Goal: Find specific page/section

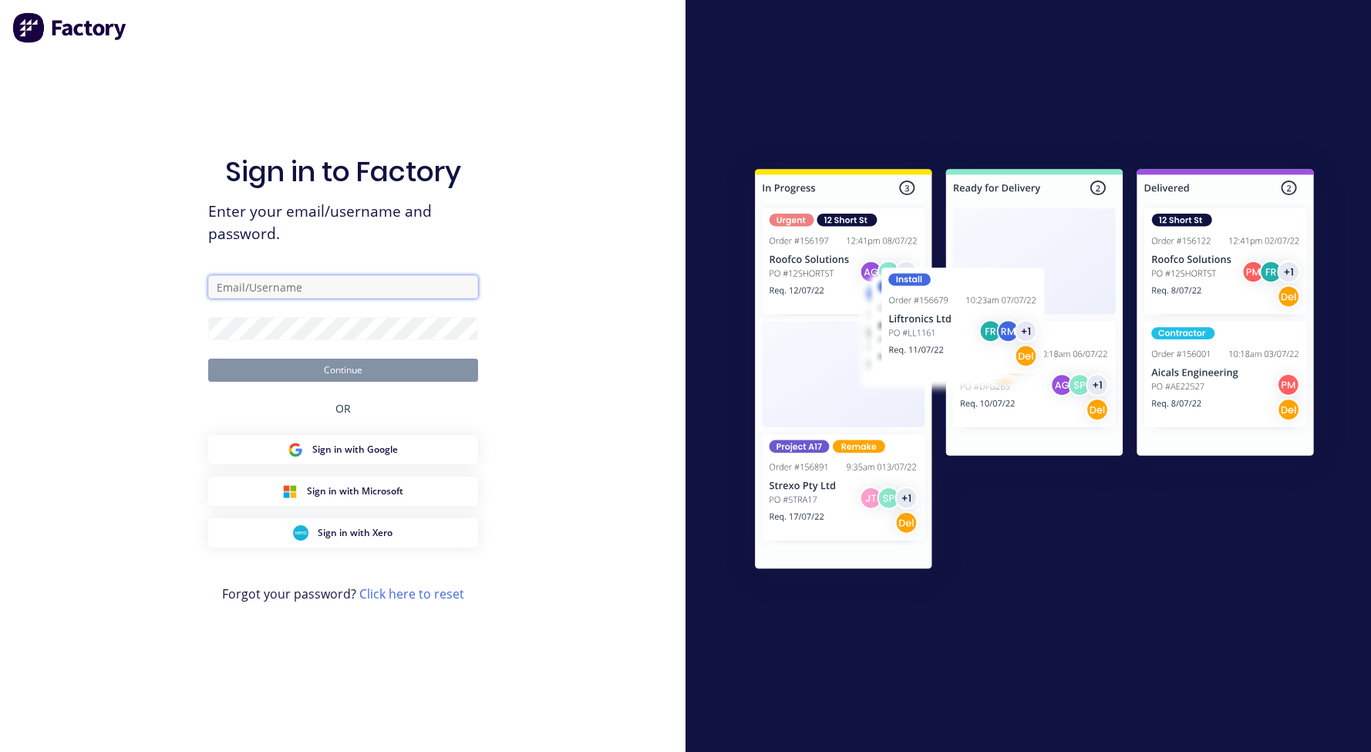
type input "[PERSON_NAME][EMAIL_ADDRESS][DOMAIN_NAME]"
click at [325, 372] on button "Continue" at bounding box center [343, 370] width 270 height 23
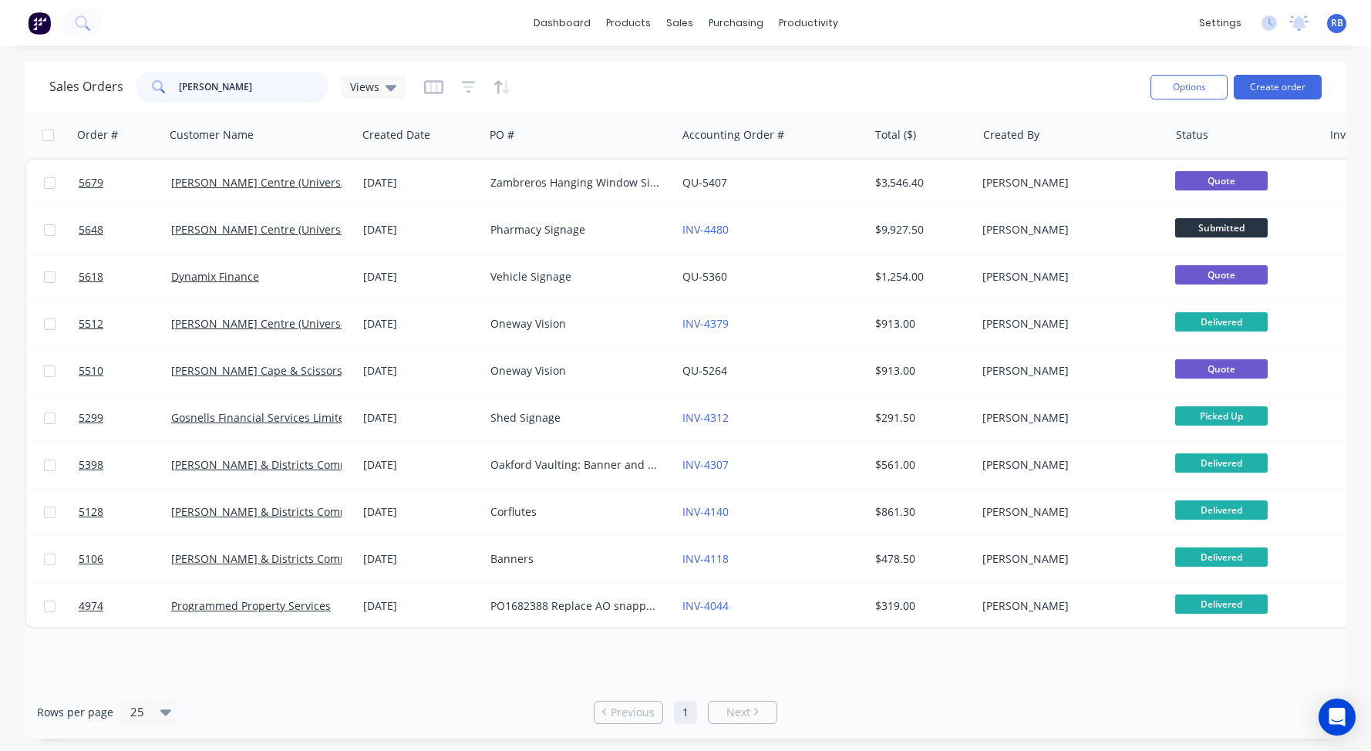
drag, startPoint x: 238, startPoint y: 90, endPoint x: 108, endPoint y: 90, distance: 130.3
click at [124, 90] on div "Sales Orders [PERSON_NAME] Views" at bounding box center [227, 87] width 356 height 31
type input "v"
type input "[DEMOGRAPHIC_DATA]"
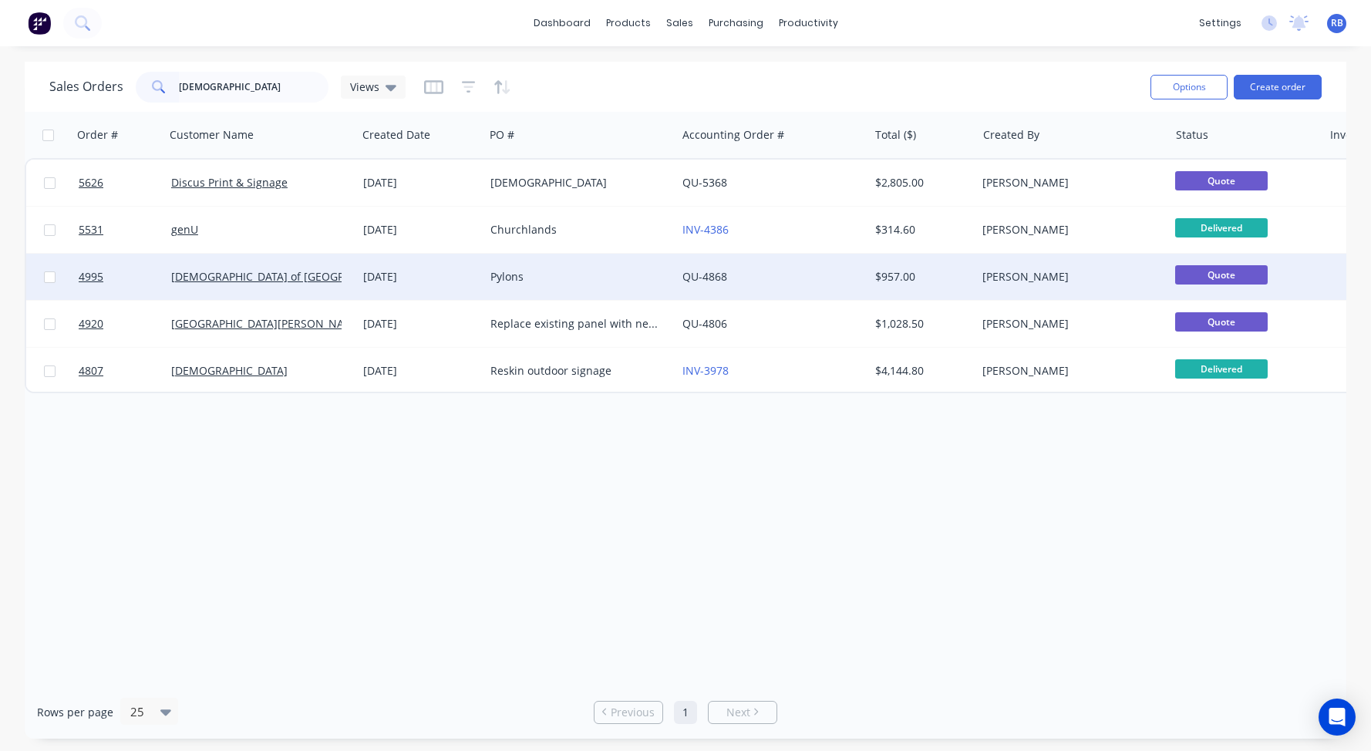
click at [598, 269] on div "Pylons" at bounding box center [576, 276] width 171 height 15
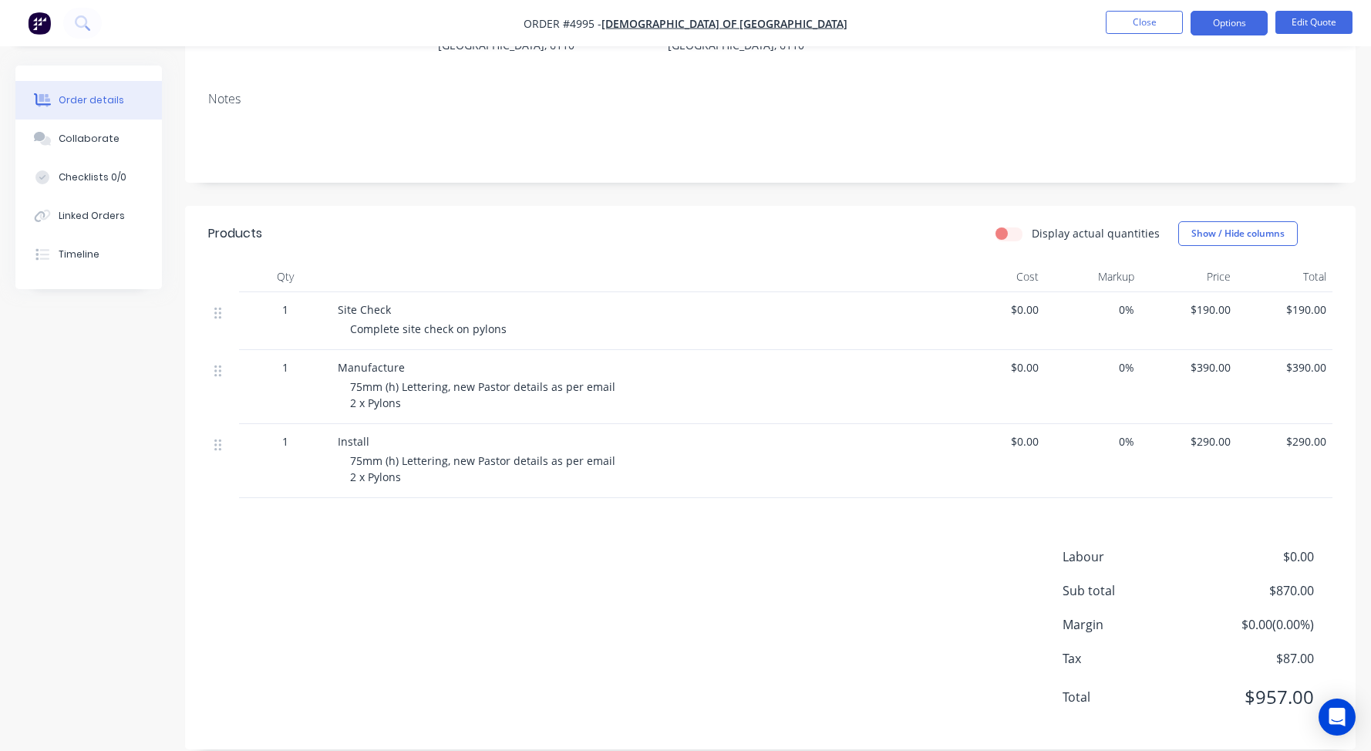
scroll to position [244, 0]
